Goal: Information Seeking & Learning: Learn about a topic

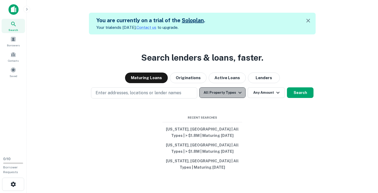
click at [239, 91] on icon "button" at bounding box center [239, 93] width 6 height 6
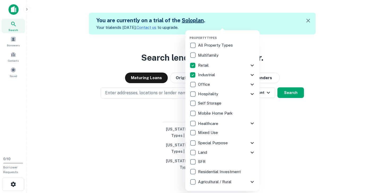
click at [162, 125] on div at bounding box center [189, 96] width 378 height 193
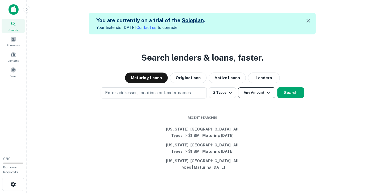
click at [260, 95] on button "Any Amount" at bounding box center [256, 92] width 37 height 11
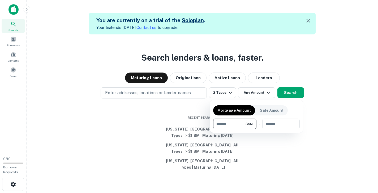
type input "*******"
click at [190, 104] on div at bounding box center [189, 96] width 378 height 193
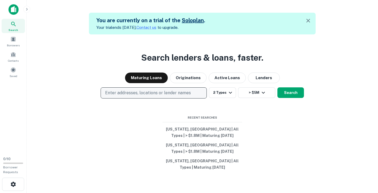
click at [194, 94] on button "Enter addresses, locations or lender names" at bounding box center [153, 92] width 106 height 11
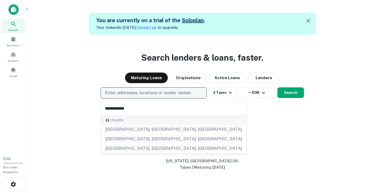
type input "**********"
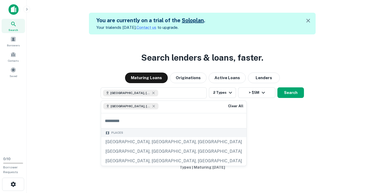
click at [289, 107] on div "Search lenders & loans, faster. Maturing Loans Originations Active Loans Lender…" at bounding box center [202, 130] width 343 height 193
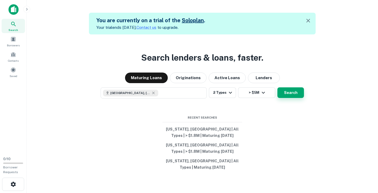
click at [292, 93] on button "Search" at bounding box center [290, 92] width 27 height 11
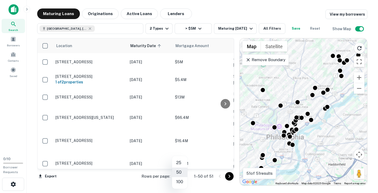
click at [183, 177] on body "Search Borrowers Contacts Saved 0 / 10 Borrower Requests Maturing Loans Origina…" at bounding box center [189, 96] width 378 height 193
click at [180, 182] on li "100" at bounding box center [179, 182] width 15 height 10
type input "***"
click at [50, 177] on button "Export" at bounding box center [47, 177] width 21 height 8
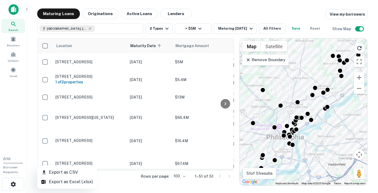
click at [58, 182] on li "Export as Excel (.xlsx)" at bounding box center [67, 182] width 60 height 10
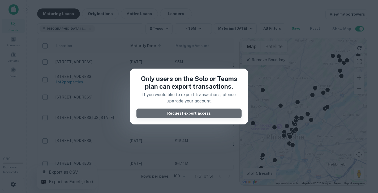
click at [165, 115] on button "Request export access" at bounding box center [188, 114] width 105 height 10
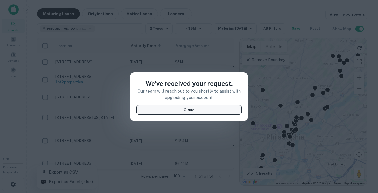
click at [172, 112] on button "Close" at bounding box center [188, 110] width 105 height 10
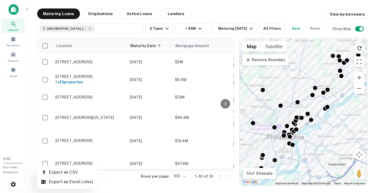
click at [225, 104] on div at bounding box center [189, 96] width 378 height 193
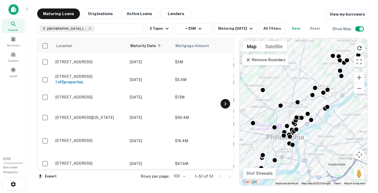
click at [223, 102] on icon at bounding box center [225, 104] width 6 height 6
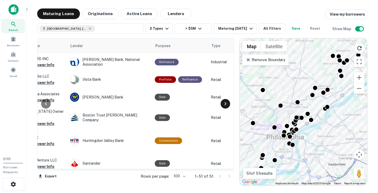
scroll to position [0, 223]
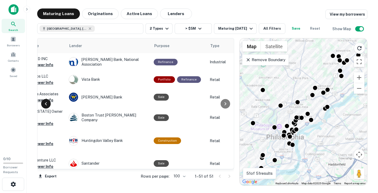
click at [46, 104] on icon at bounding box center [46, 104] width 6 height 6
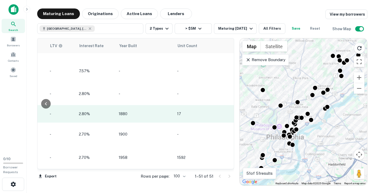
scroll to position [0, 0]
click at [237, 117] on icon "button" at bounding box center [240, 114] width 6 height 6
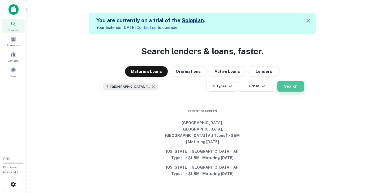
click at [293, 91] on button "Search" at bounding box center [290, 86] width 27 height 11
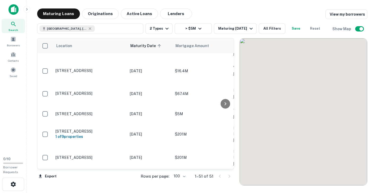
scroll to position [70, 0]
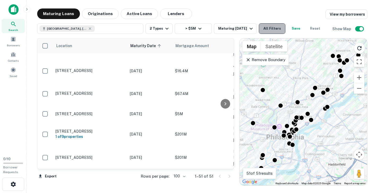
click at [271, 27] on button "All Filters" at bounding box center [271, 28] width 27 height 11
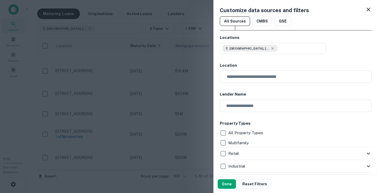
click at [200, 15] on div at bounding box center [189, 96] width 378 height 193
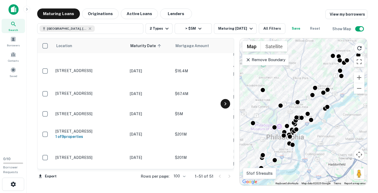
click at [224, 103] on icon at bounding box center [225, 104] width 6 height 6
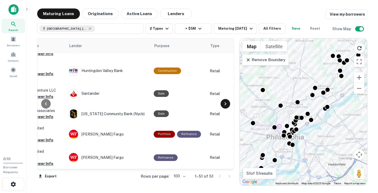
click at [224, 103] on icon at bounding box center [225, 104] width 6 height 6
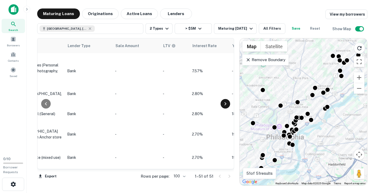
click at [224, 103] on icon at bounding box center [225, 104] width 6 height 6
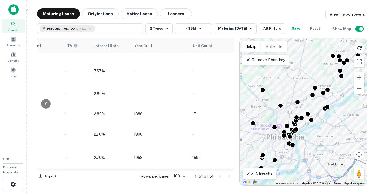
scroll to position [70, 558]
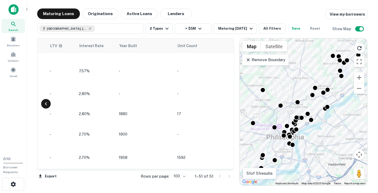
click at [46, 103] on icon at bounding box center [46, 103] width 2 height 3
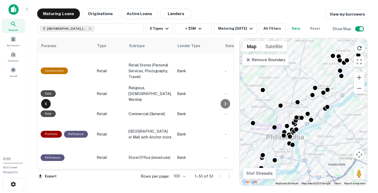
click at [46, 103] on icon at bounding box center [46, 103] width 2 height 3
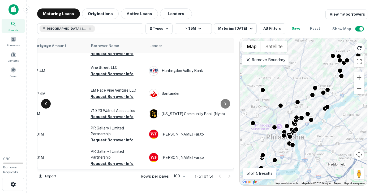
scroll to position [70, 113]
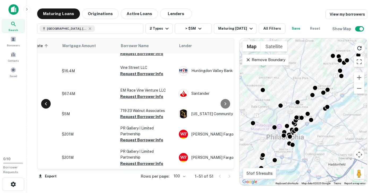
click at [46, 103] on icon at bounding box center [46, 103] width 2 height 3
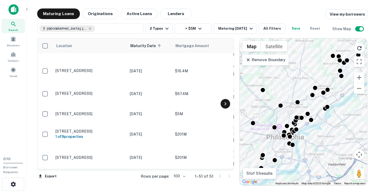
click at [226, 102] on icon at bounding box center [225, 104] width 6 height 6
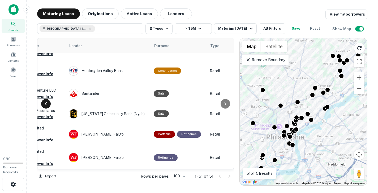
click at [44, 102] on icon at bounding box center [46, 104] width 6 height 6
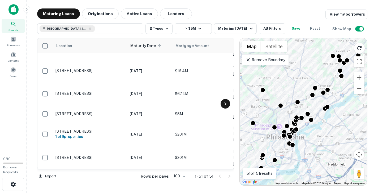
click at [224, 104] on icon at bounding box center [225, 104] width 6 height 6
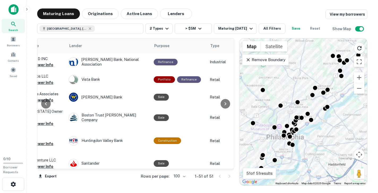
scroll to position [0, 223]
click at [44, 102] on icon at bounding box center [46, 104] width 6 height 6
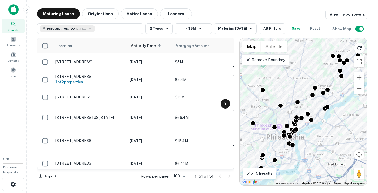
click at [226, 103] on icon at bounding box center [225, 104] width 6 height 6
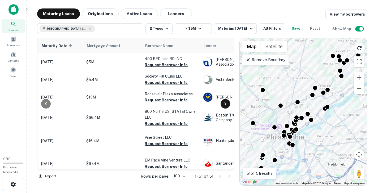
scroll to position [0, 223]
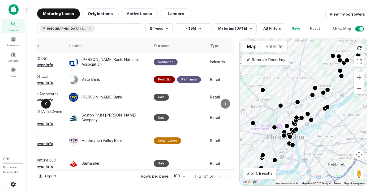
click at [48, 104] on icon at bounding box center [46, 104] width 6 height 6
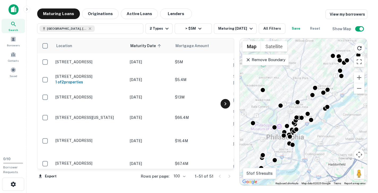
click at [224, 103] on icon at bounding box center [225, 104] width 6 height 6
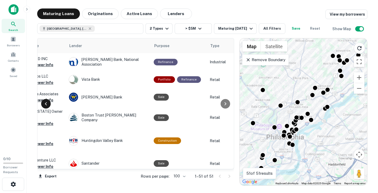
click at [47, 101] on icon at bounding box center [46, 104] width 6 height 6
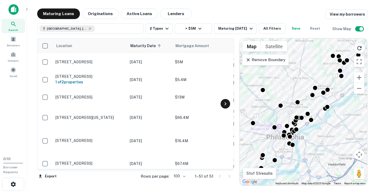
click at [223, 102] on icon at bounding box center [225, 104] width 6 height 6
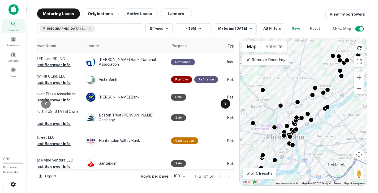
scroll to position [0, 223]
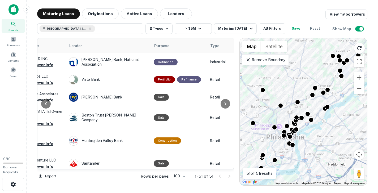
click at [46, 65] on div at bounding box center [45, 103] width 17 height 131
click at [45, 106] on icon at bounding box center [46, 104] width 6 height 6
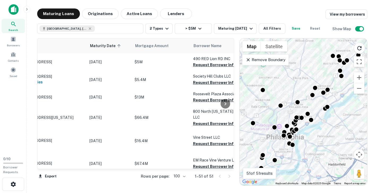
scroll to position [0, 0]
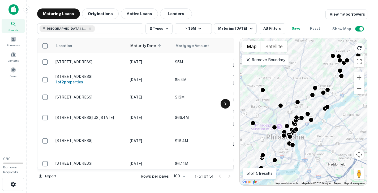
click at [226, 106] on icon at bounding box center [225, 104] width 6 height 6
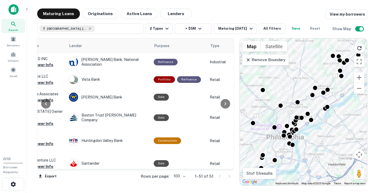
click at [45, 65] on div at bounding box center [45, 103] width 17 height 131
click at [43, 82] on div at bounding box center [45, 103] width 17 height 131
drag, startPoint x: 54, startPoint y: 73, endPoint x: 47, endPoint y: 64, distance: 11.8
click at [47, 64] on div at bounding box center [45, 103] width 17 height 131
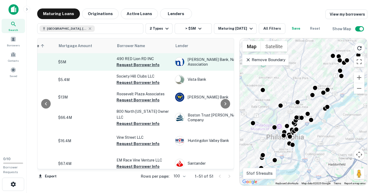
scroll to position [0, 121]
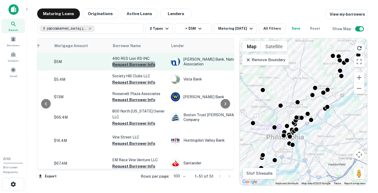
click at [138, 65] on button "Request Borrower Info" at bounding box center [133, 65] width 43 height 6
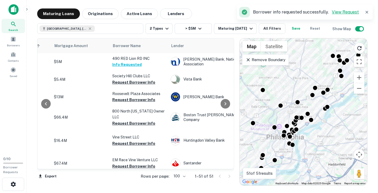
click at [346, 12] on link "View Request" at bounding box center [344, 12] width 27 height 5
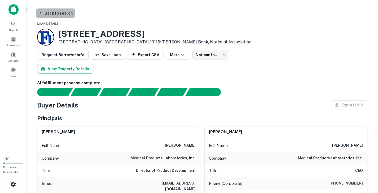
click at [59, 13] on button "Back to search" at bounding box center [55, 13] width 39 height 10
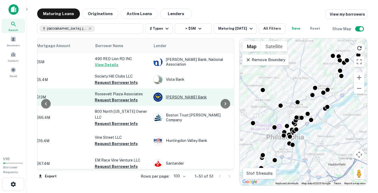
scroll to position [0, 138]
